Goal: Task Accomplishment & Management: Manage account settings

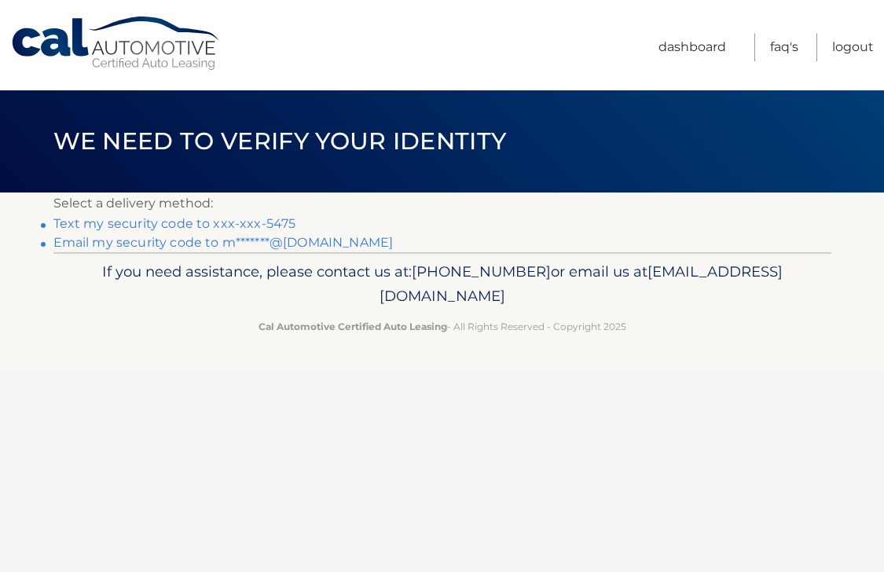
click at [237, 243] on link "Email my security code to m*******@gmail.com" at bounding box center [223, 242] width 340 height 15
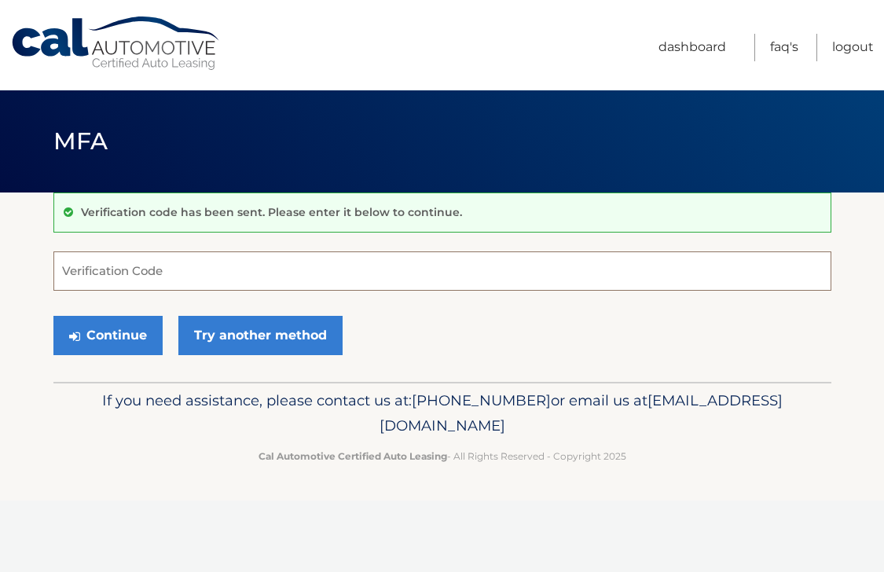
click at [195, 268] on input "Verification Code" at bounding box center [442, 270] width 778 height 39
paste input "189397"
click at [110, 342] on button "Continue" at bounding box center [107, 335] width 109 height 39
click at [100, 341] on button "Continue" at bounding box center [107, 335] width 109 height 39
click at [64, 271] on input "189397" at bounding box center [442, 270] width 778 height 39
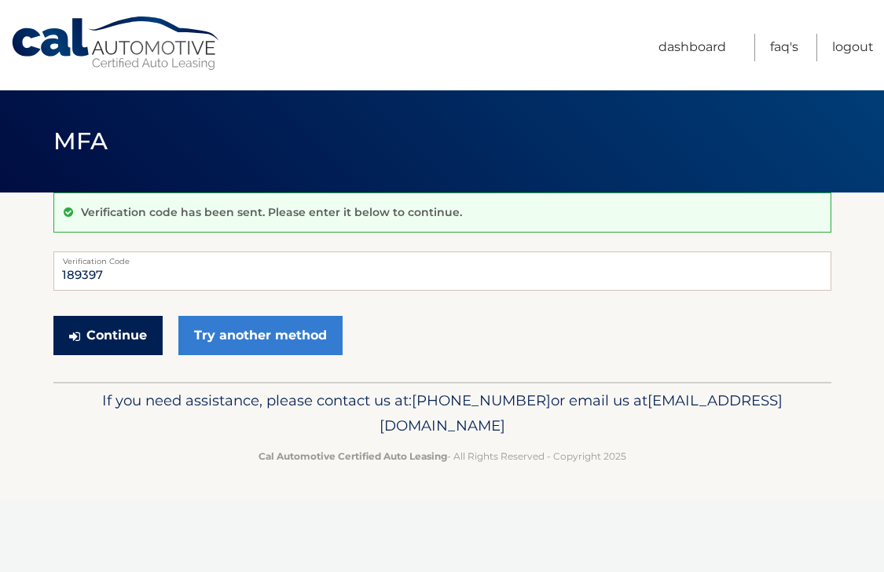
click at [112, 343] on button "Continue" at bounding box center [107, 335] width 109 height 39
click at [108, 272] on input "189397" at bounding box center [442, 270] width 778 height 39
type input "1"
type input "189397"
click at [120, 340] on button "Continue" at bounding box center [107, 335] width 109 height 39
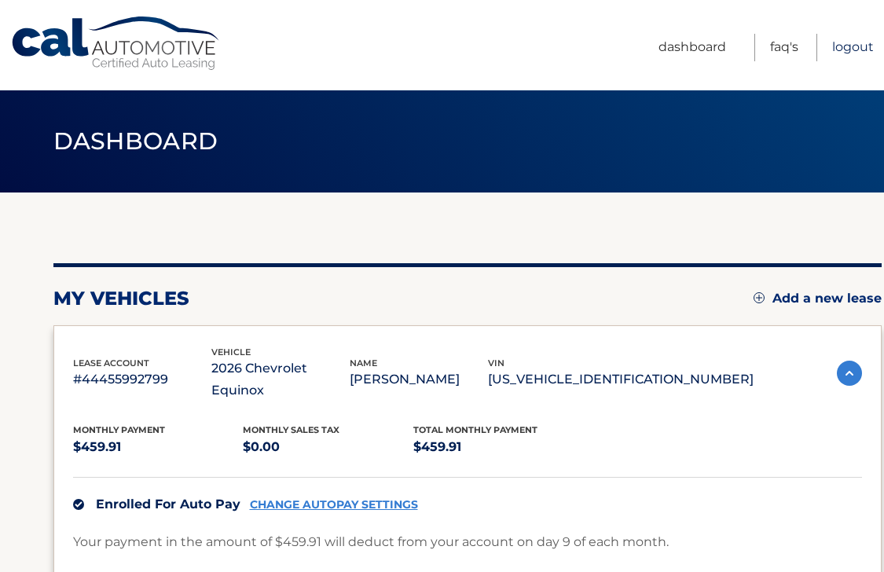
click at [851, 46] on link "Logout" at bounding box center [853, 47] width 42 height 27
